Goal: Book appointment/travel/reservation

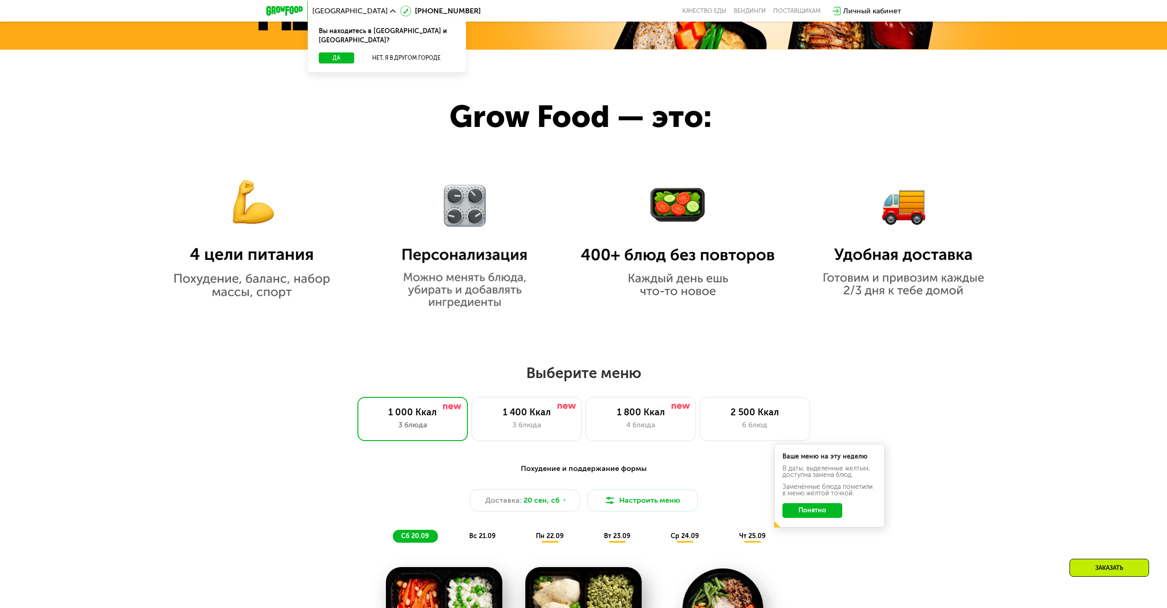
scroll to position [690, 0]
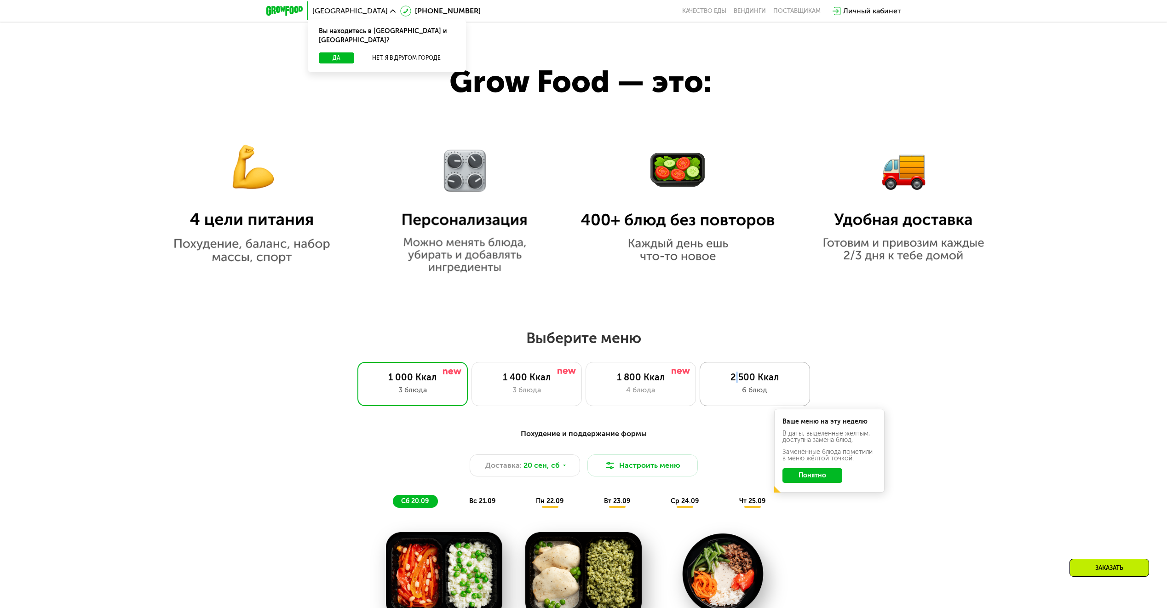
drag, startPoint x: 734, startPoint y: 378, endPoint x: 739, endPoint y: 377, distance: 4.7
click at [739, 377] on div "2 500 Ккал" at bounding box center [754, 377] width 91 height 11
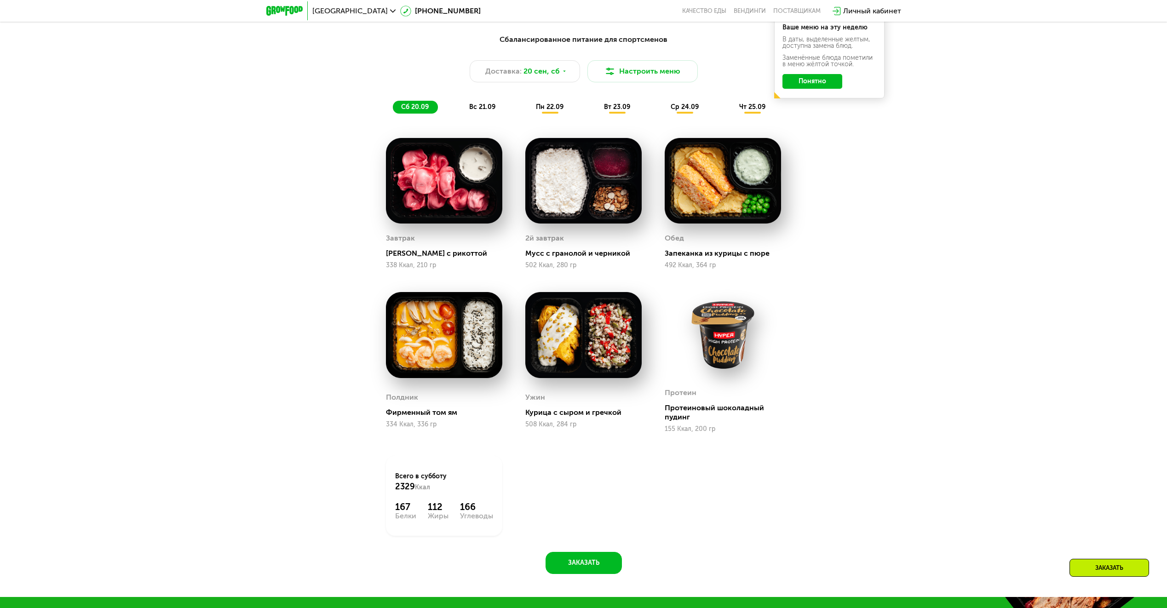
scroll to position [1104, 0]
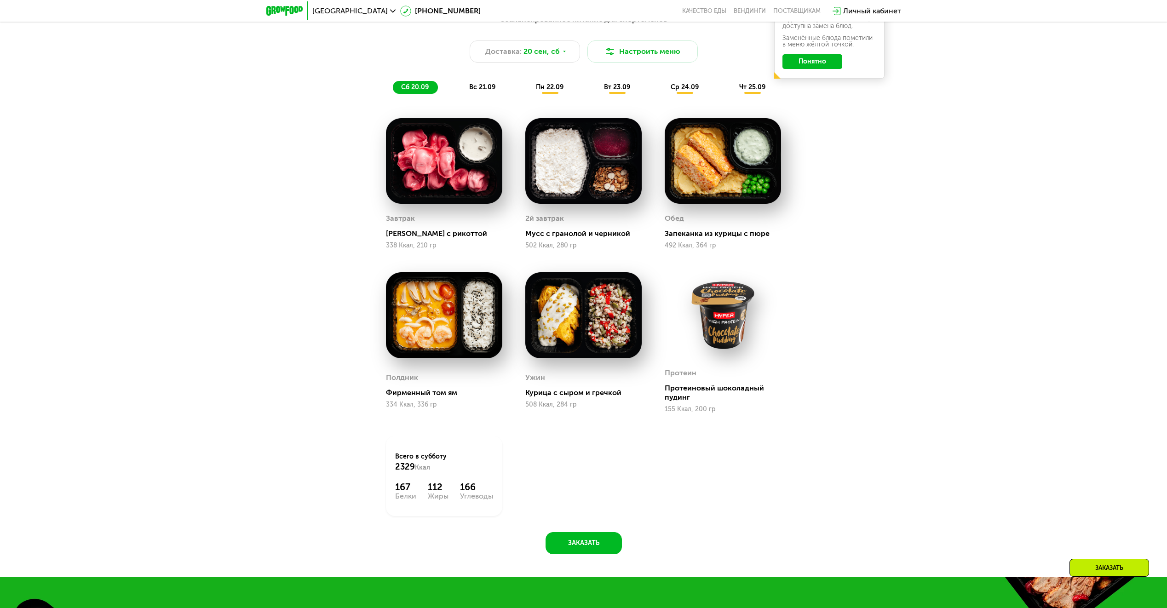
click at [484, 91] on span "вс 21.09" at bounding box center [482, 87] width 26 height 8
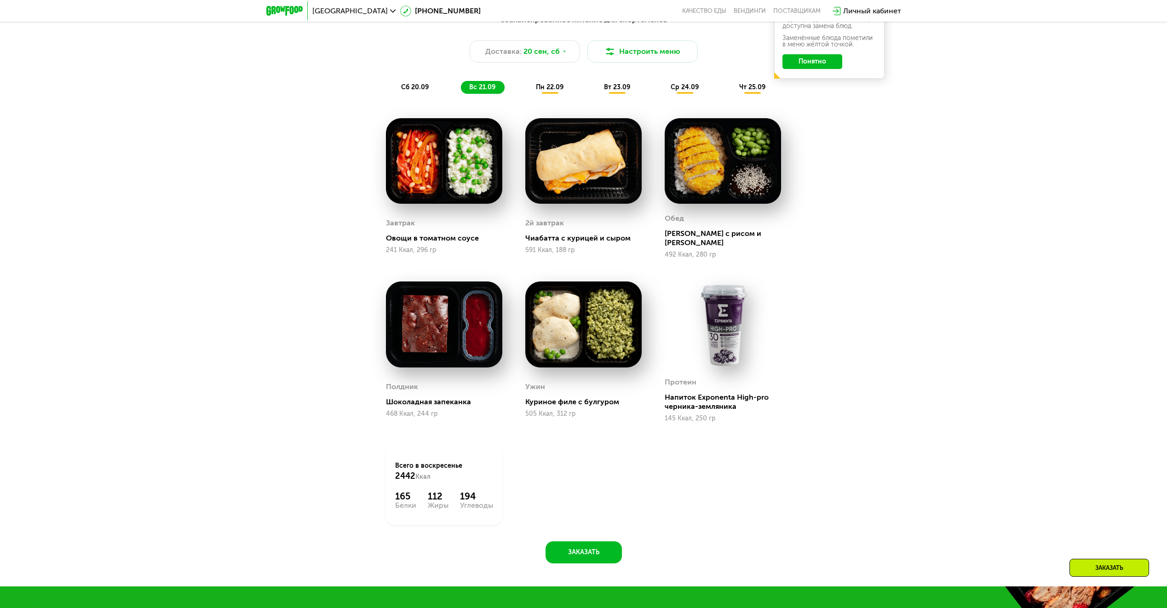
click at [547, 90] on span "пн 22.09" at bounding box center [550, 87] width 28 height 8
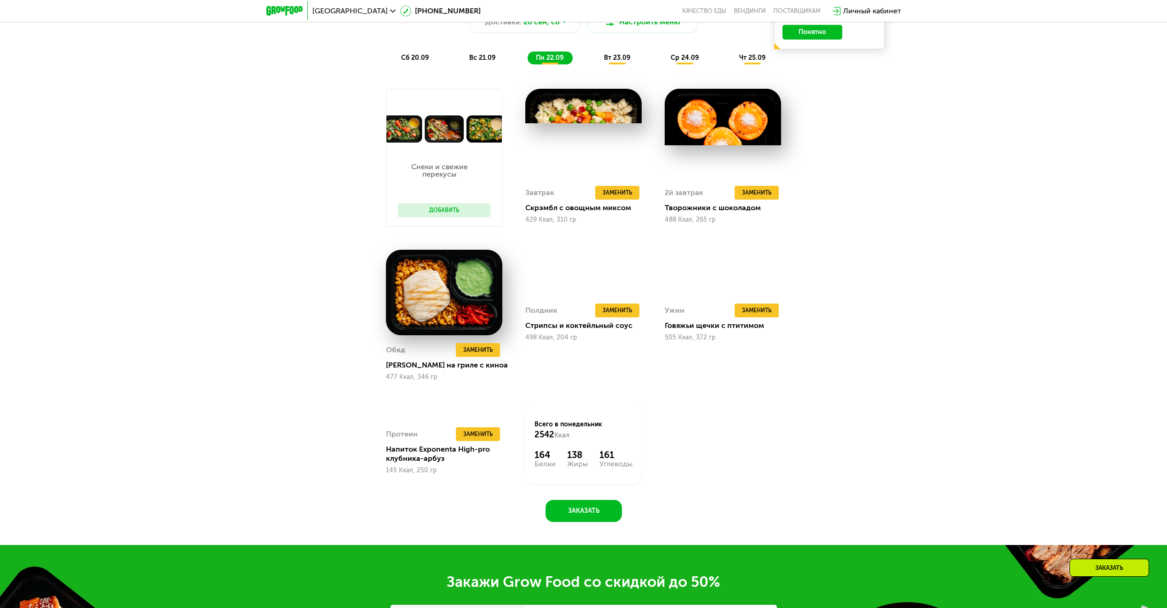
scroll to position [1150, 0]
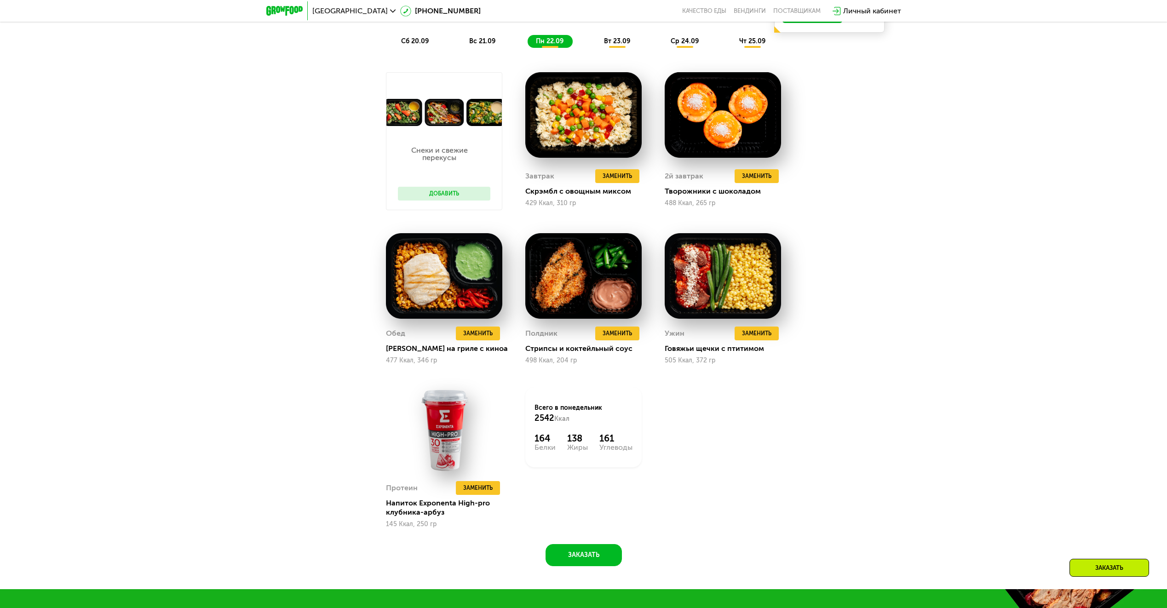
click at [620, 43] on span "вт 23.09" at bounding box center [617, 41] width 26 height 8
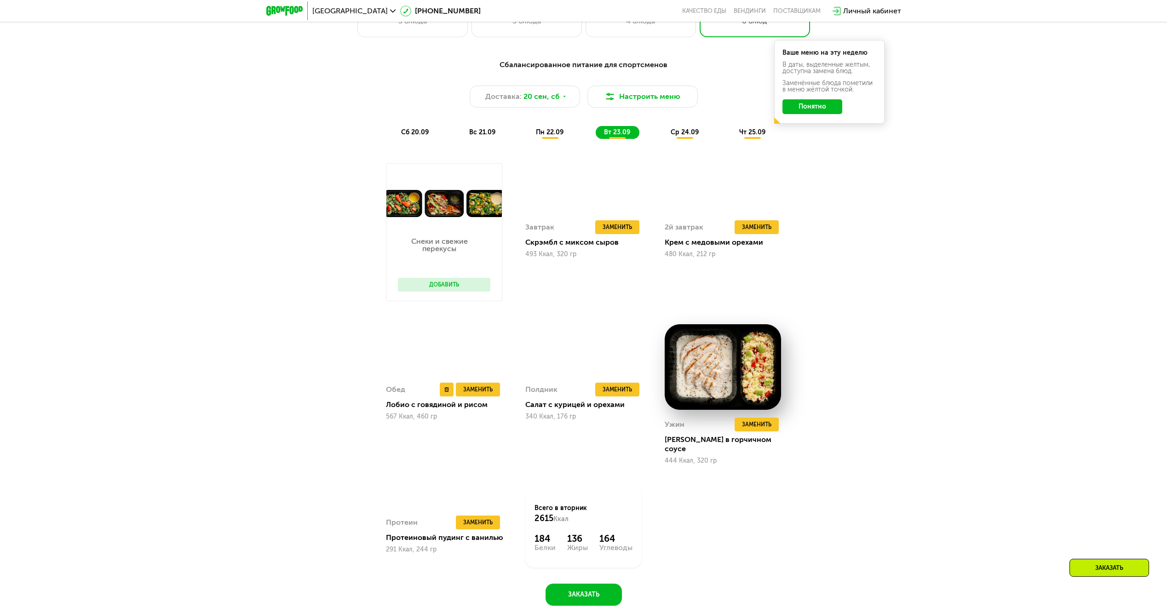
scroll to position [1058, 0]
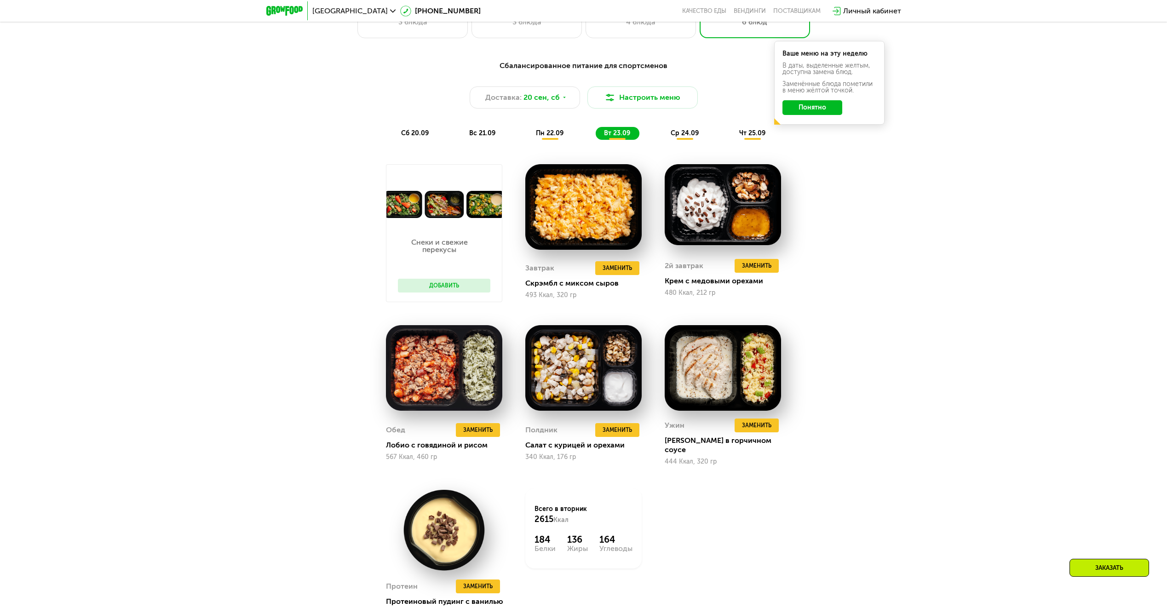
drag, startPoint x: 675, startPoint y: 143, endPoint x: 681, endPoint y: 138, distance: 8.2
click at [675, 143] on div "Сбалансированное питание для спортсменов Доставка: [DATE] Настроить меню сб 20.…" at bounding box center [584, 100] width 556 height 91
click at [687, 133] on span "ср 24.09" at bounding box center [684, 133] width 28 height 8
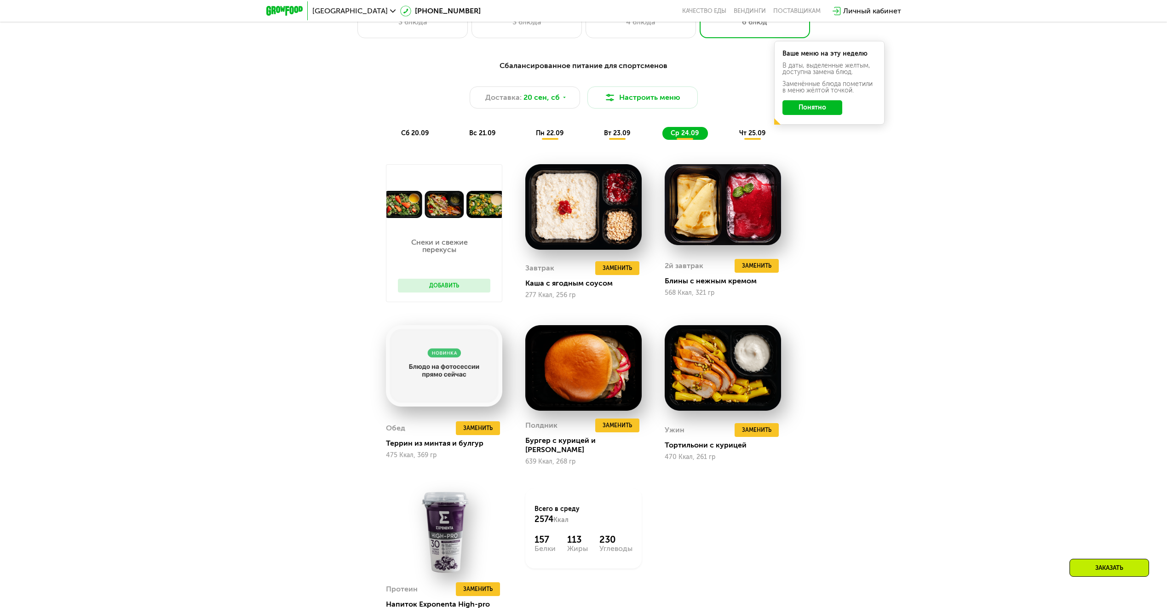
click at [613, 135] on span "вт 23.09" at bounding box center [617, 133] width 26 height 8
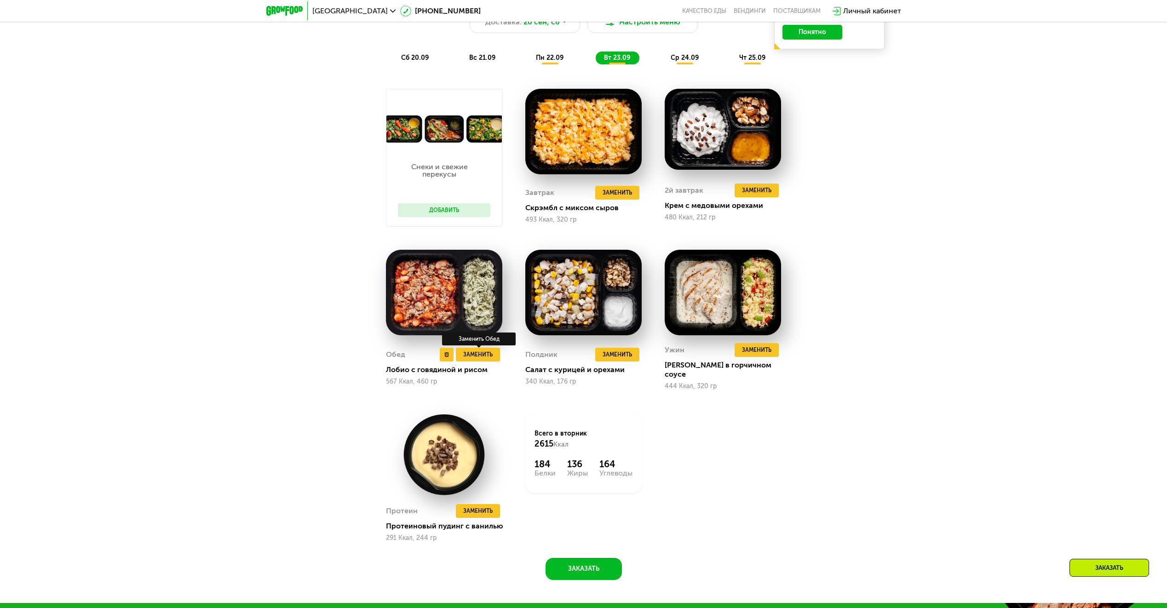
scroll to position [1104, 0]
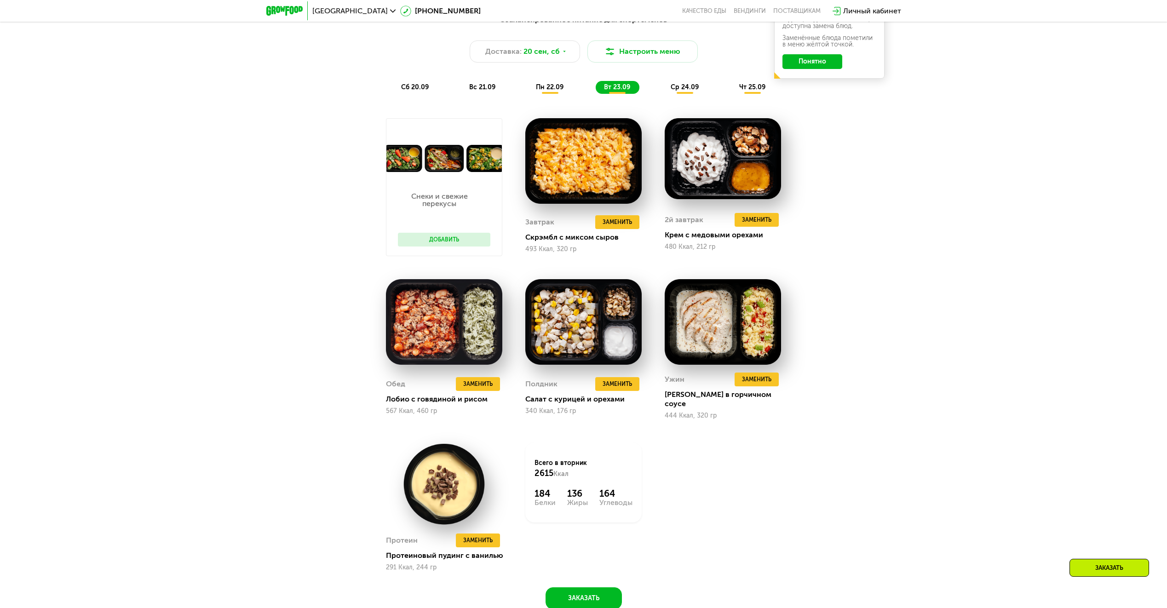
click at [689, 94] on div "ср 24.09" at bounding box center [685, 87] width 46 height 13
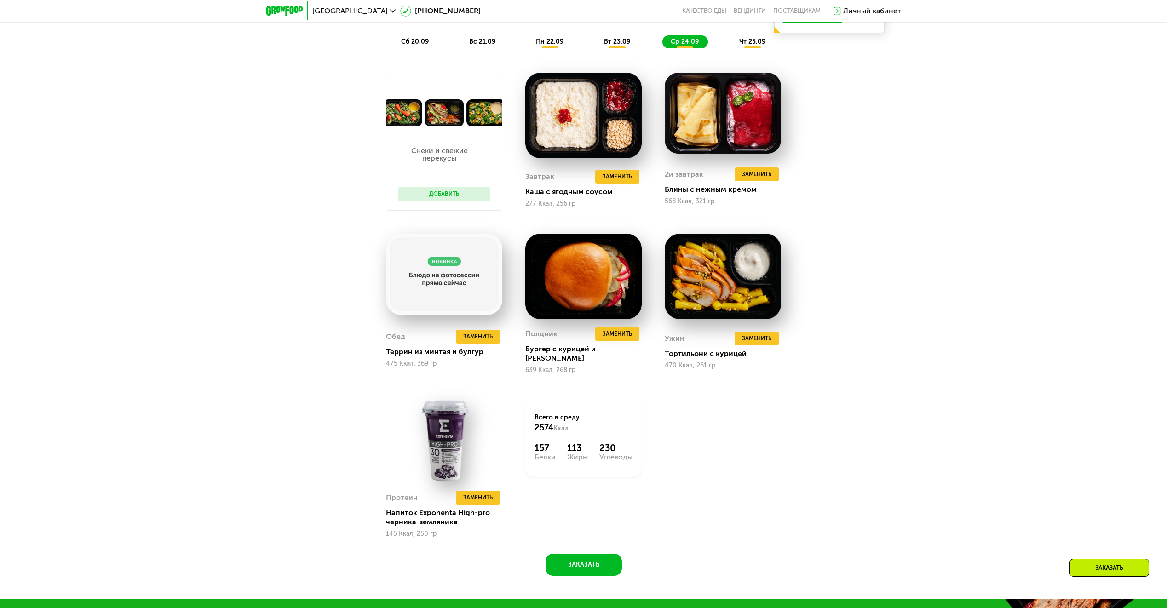
scroll to position [1150, 0]
